Goal: Information Seeking & Learning: Find specific fact

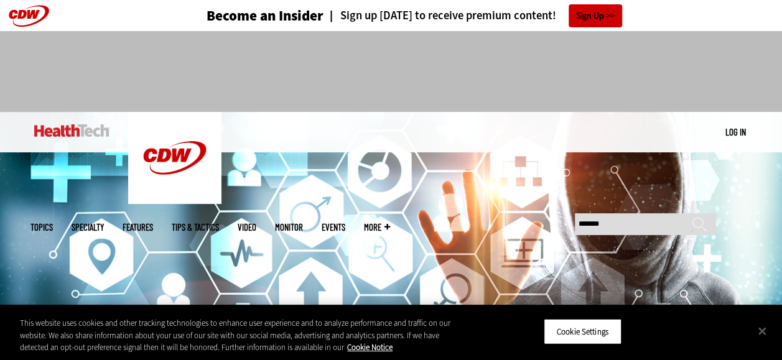
type input "*******"
click at [692, 217] on input "******" at bounding box center [699, 229] width 15 height 25
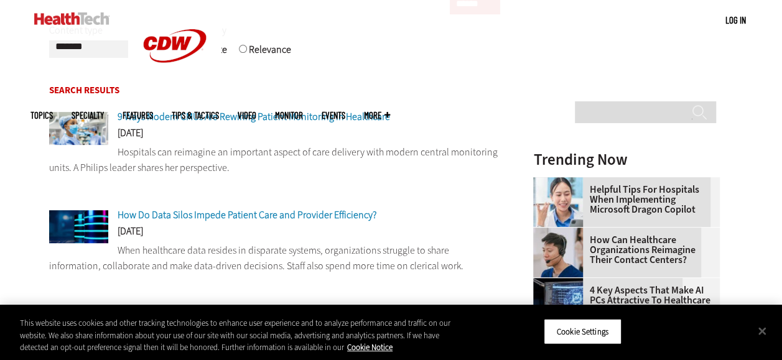
scroll to position [239, 0]
